Goal: Task Accomplishment & Management: Complete application form

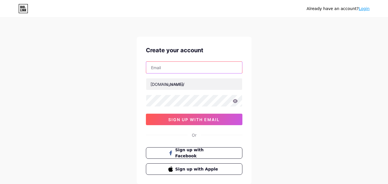
click at [207, 69] on input "text" at bounding box center [194, 67] width 96 height 11
type input "[EMAIL_ADDRESS][DOMAIN_NAME]"
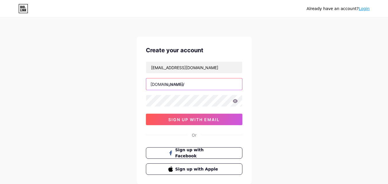
click at [184, 81] on input "text" at bounding box center [194, 83] width 96 height 11
type input "dermtechresearch"
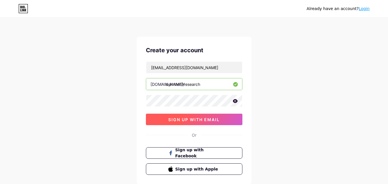
click at [184, 116] on button "sign up with email" at bounding box center [194, 119] width 97 height 11
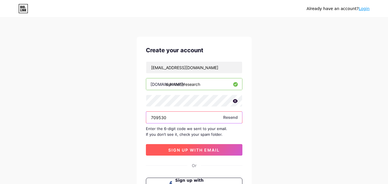
type input "709530"
click at [186, 148] on span "sign up with email" at bounding box center [193, 150] width 51 height 5
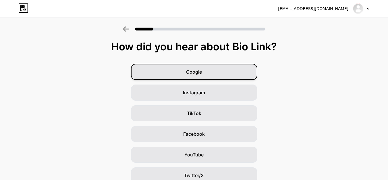
click at [223, 78] on div "Google" at bounding box center [194, 72] width 126 height 16
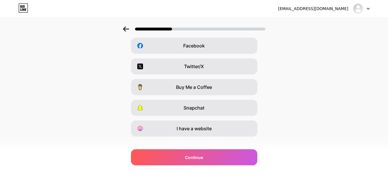
scroll to position [97, 0]
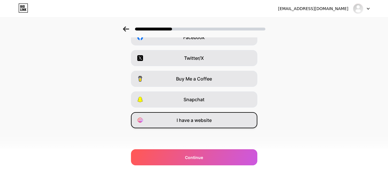
click at [193, 121] on span "I have a website" at bounding box center [194, 120] width 35 height 7
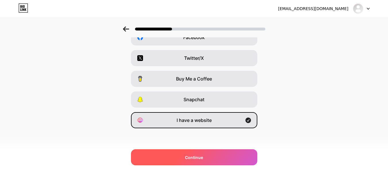
click at [195, 153] on div "Continue" at bounding box center [194, 157] width 126 height 16
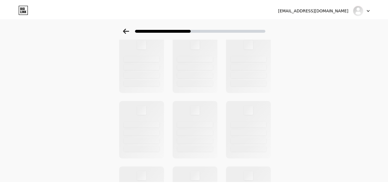
scroll to position [0, 0]
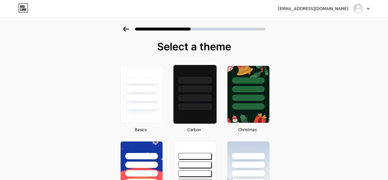
click at [209, 115] on div at bounding box center [195, 94] width 44 height 59
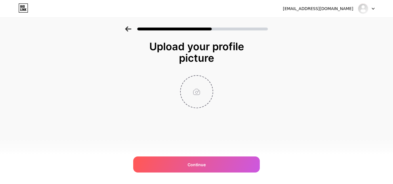
click at [201, 89] on input "file" at bounding box center [197, 92] width 32 height 32
type input "C:\fakepath\dermtech research cosmetic.png"
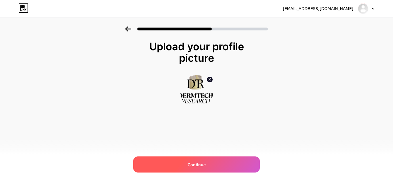
click at [235, 168] on div "Continue" at bounding box center [196, 165] width 126 height 16
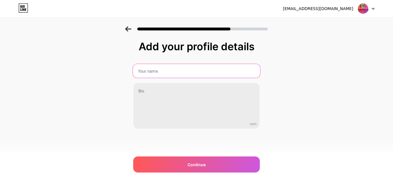
click at [198, 74] on input "text" at bounding box center [196, 71] width 127 height 14
type input "Dermtech Research"
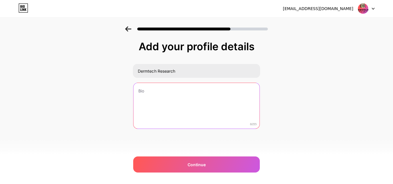
click at [179, 98] on textarea at bounding box center [196, 106] width 126 height 46
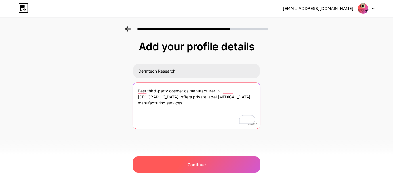
type textarea "Best third-party cosmetics manufacturer in [GEOGRAPHIC_DATA], offers private la…"
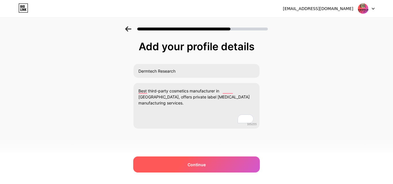
click at [236, 163] on div "Continue" at bounding box center [196, 165] width 126 height 16
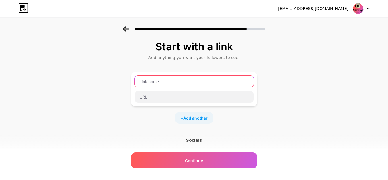
click at [190, 80] on input "text" at bounding box center [194, 81] width 119 height 11
type input "d"
type input "Dermtech Research"
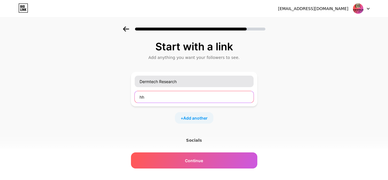
type input "h"
click at [216, 98] on input "text" at bounding box center [194, 96] width 119 height 11
paste input "[URL][DOMAIN_NAME]"
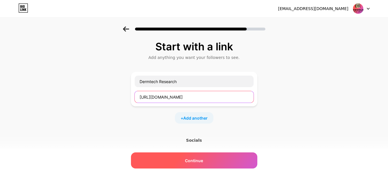
type input "[URL][DOMAIN_NAME]"
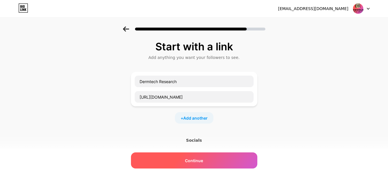
click at [194, 158] on span "Continue" at bounding box center [194, 161] width 18 height 6
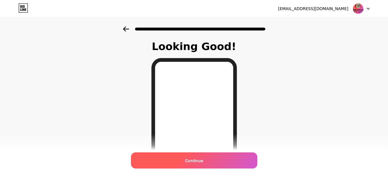
click at [194, 160] on span "Continue" at bounding box center [194, 161] width 18 height 6
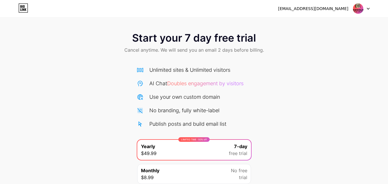
click at [361, 9] on img at bounding box center [358, 8] width 11 height 11
click at [325, 9] on div "[EMAIL_ADDRESS][DOMAIN_NAME]" at bounding box center [313, 9] width 70 height 6
click at [21, 10] on icon at bounding box center [23, 7] width 10 height 9
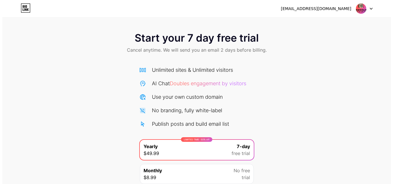
scroll to position [47, 0]
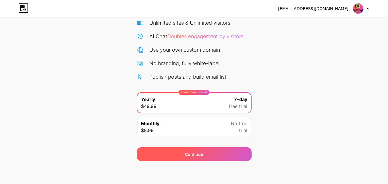
click at [197, 152] on span "Continue" at bounding box center [194, 155] width 18 height 6
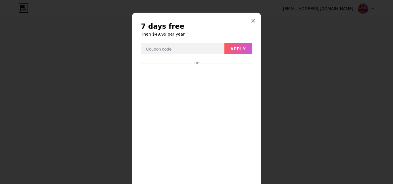
click at [254, 145] on div "7 days free Then $49.99 per year Apply Or Start trial" at bounding box center [196, 117] width 129 height 209
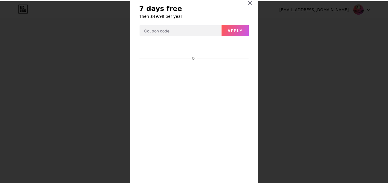
scroll to position [0, 0]
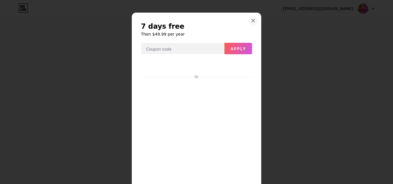
click at [251, 18] on icon at bounding box center [253, 20] width 5 height 5
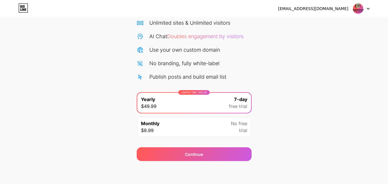
click at [354, 11] on img at bounding box center [358, 8] width 11 height 11
